Goal: Learn about a topic

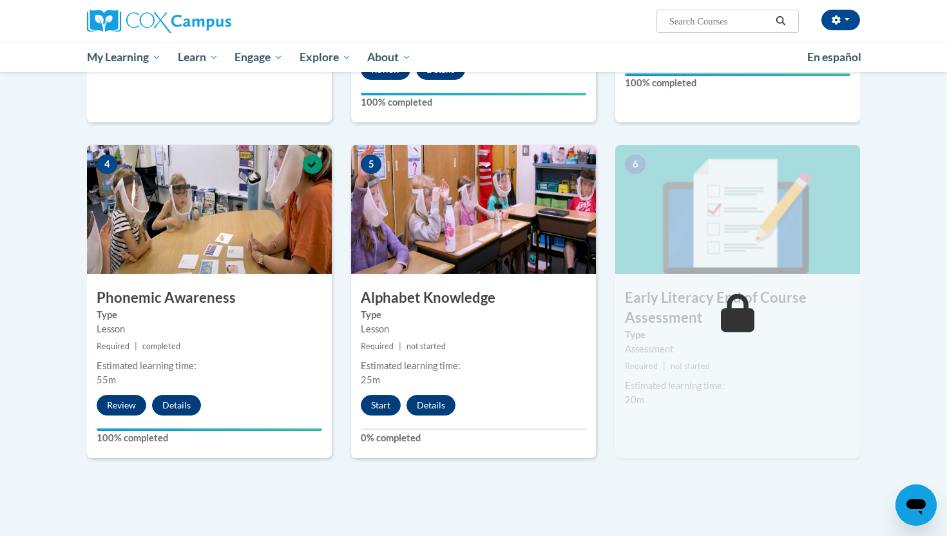
scroll to position [559, 0]
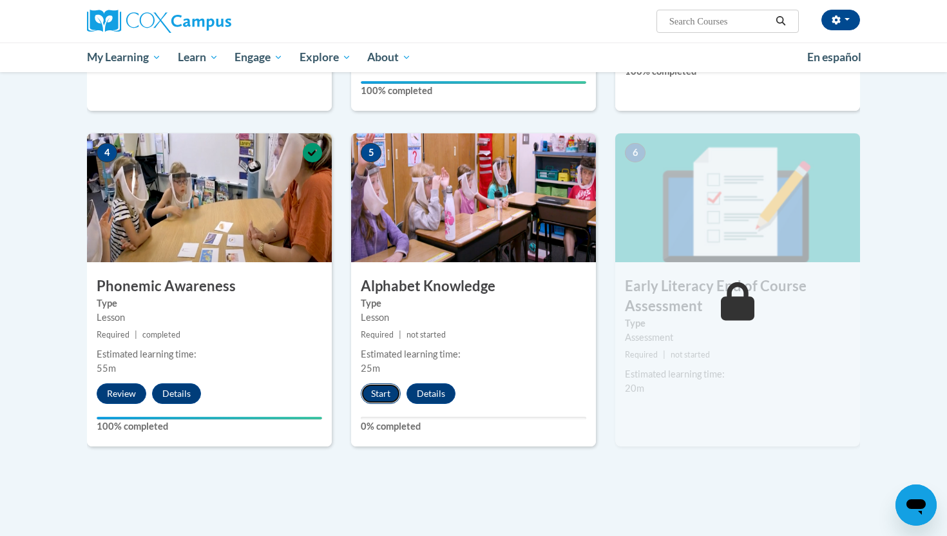
click at [366, 387] on button "Start" at bounding box center [381, 393] width 40 height 21
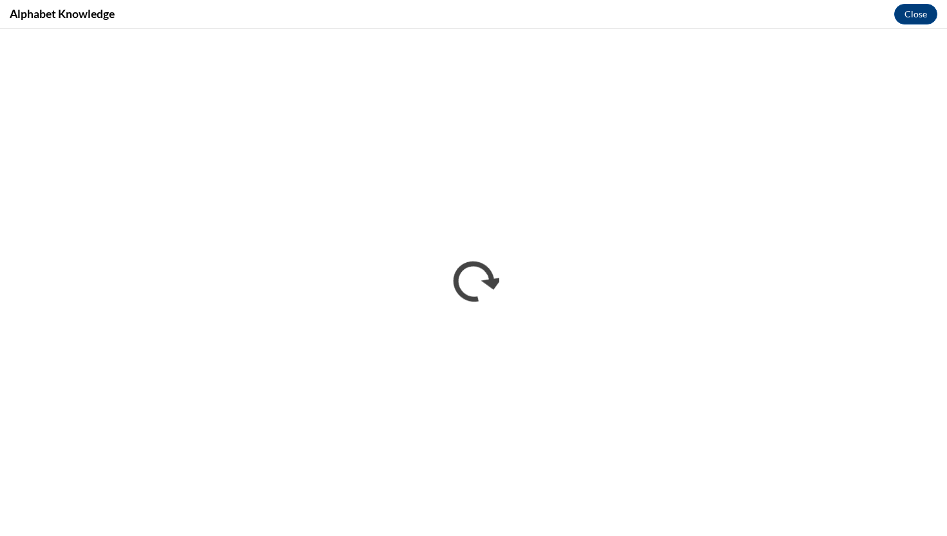
scroll to position [0, 0]
